Goal: Obtain resource: Obtain resource

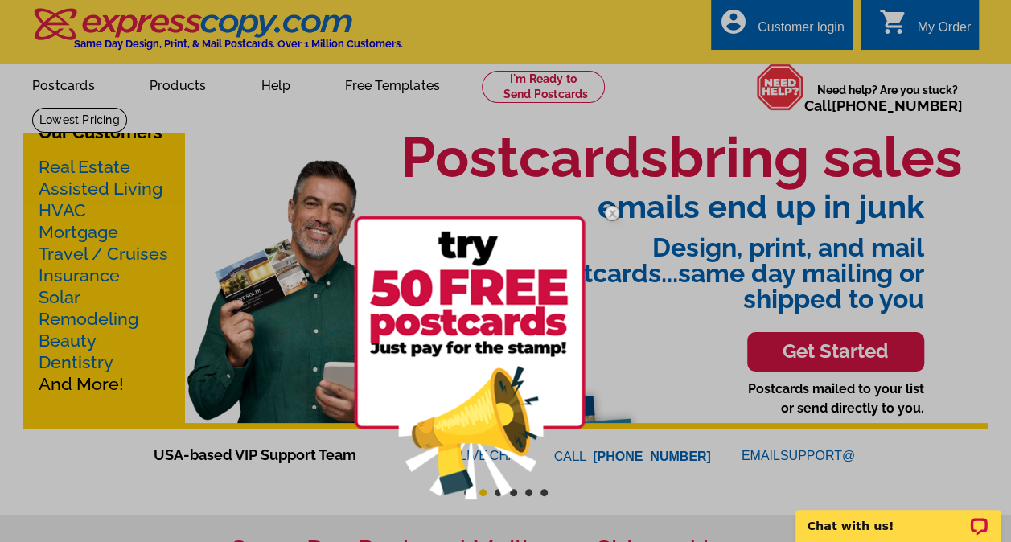
click at [490, 319] on img at bounding box center [470, 357] width 232 height 283
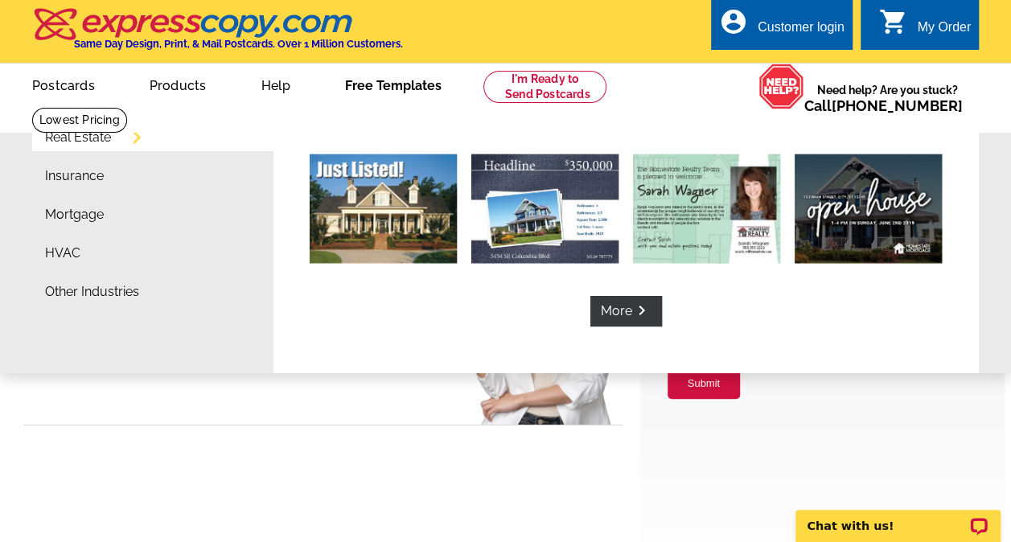
click at [380, 90] on link "Free Templates" at bounding box center [393, 84] width 148 height 38
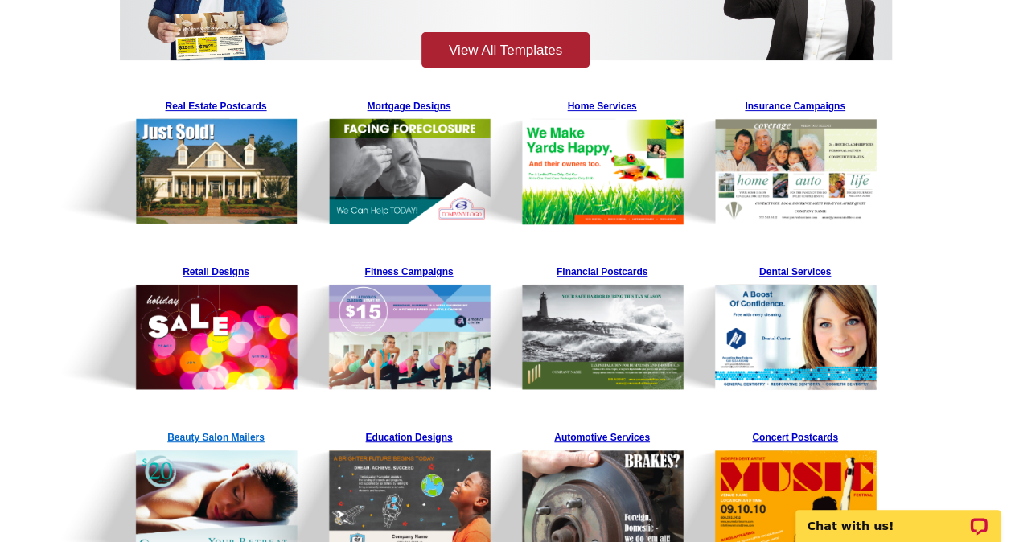
scroll to position [241, 0]
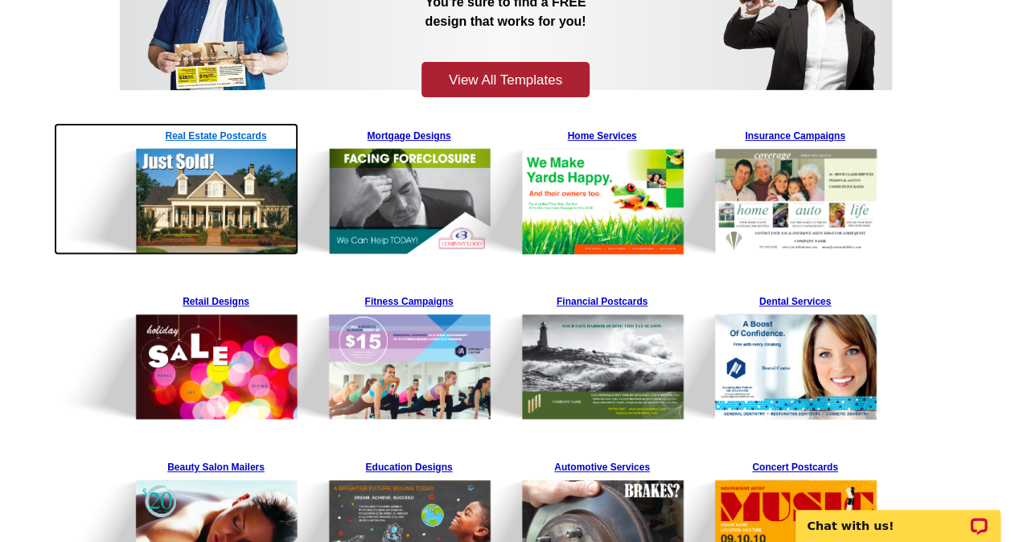
click at [209, 185] on img at bounding box center [176, 189] width 245 height 132
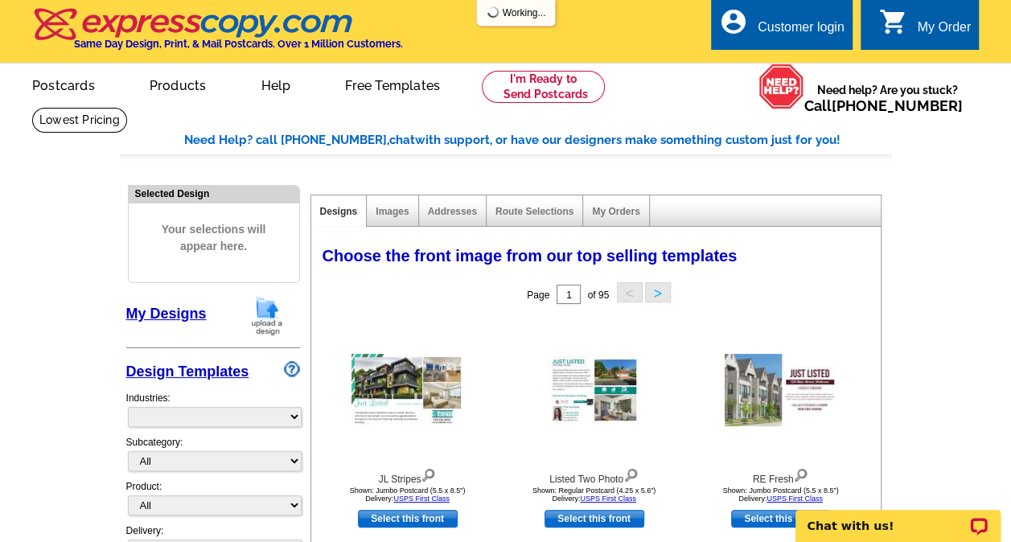
select select "785"
